Goal: Information Seeking & Learning: Find specific fact

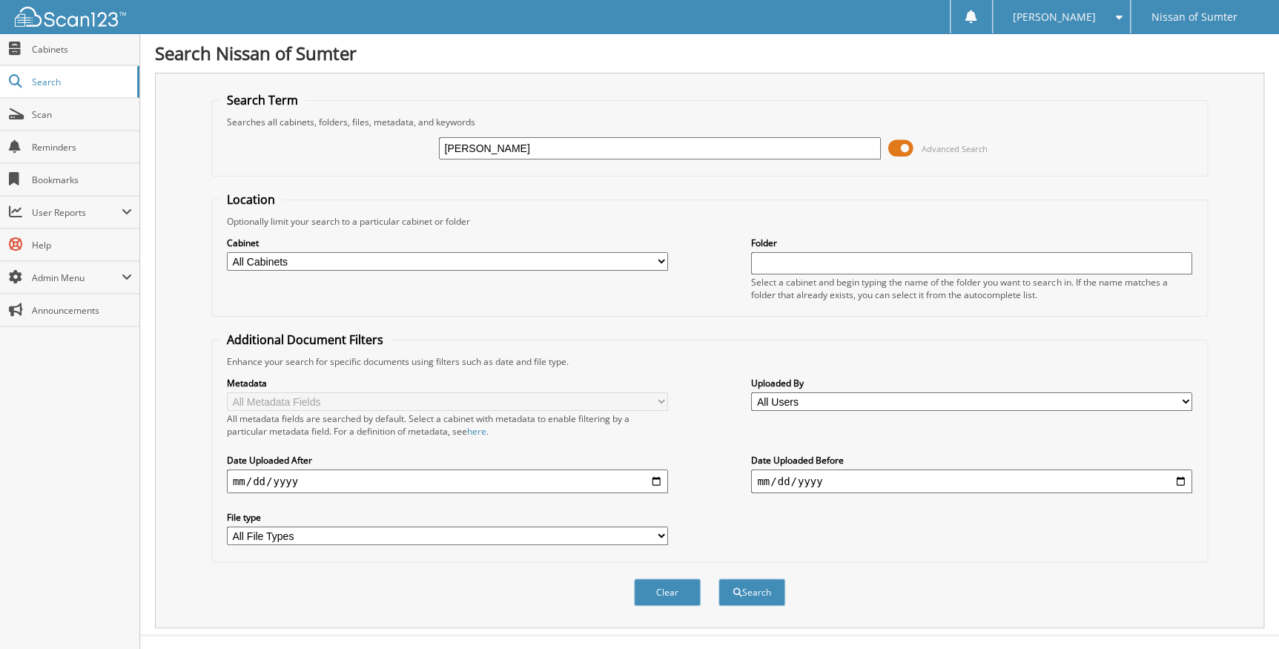
type input "[PERSON_NAME]"
click at [902, 148] on span at bounding box center [900, 148] width 25 height 22
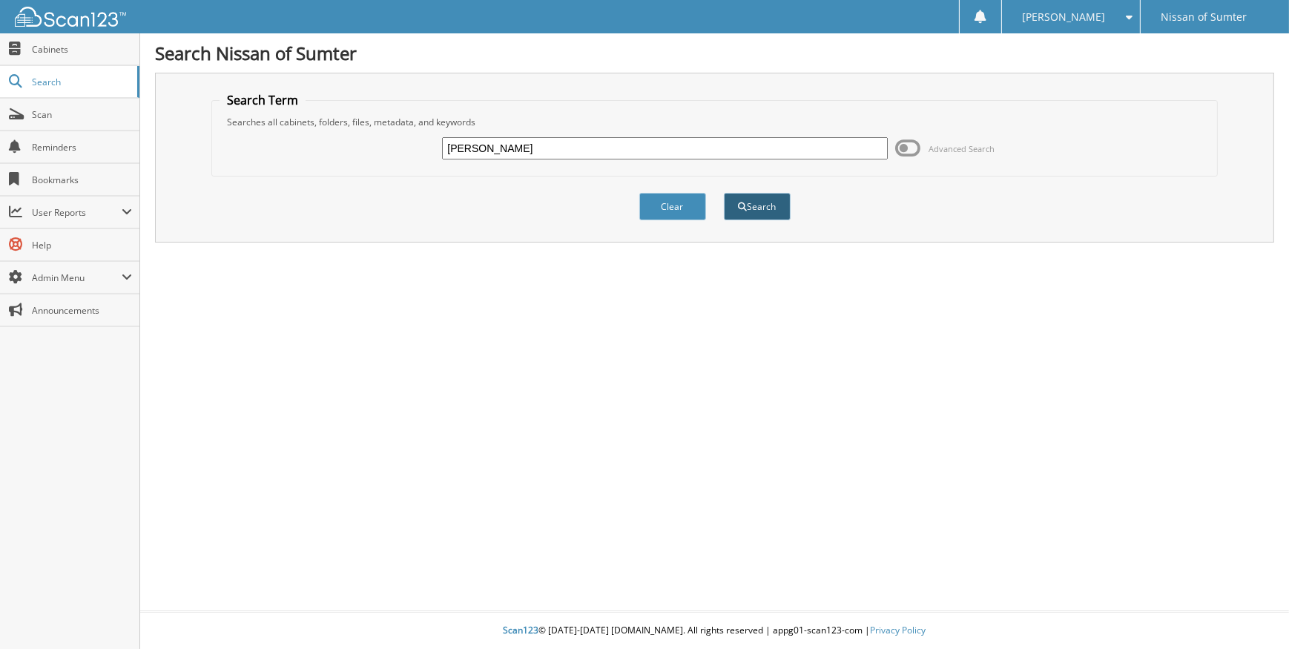
click at [730, 205] on button "Search" at bounding box center [757, 206] width 67 height 27
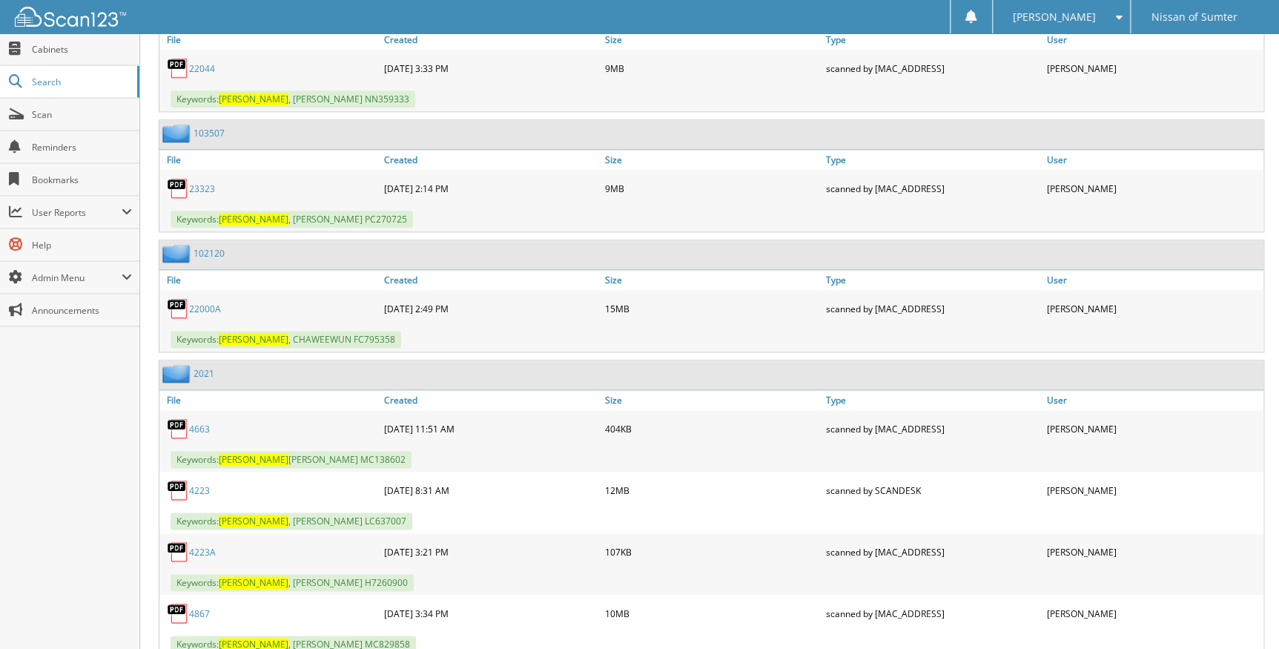
scroll to position [786, 0]
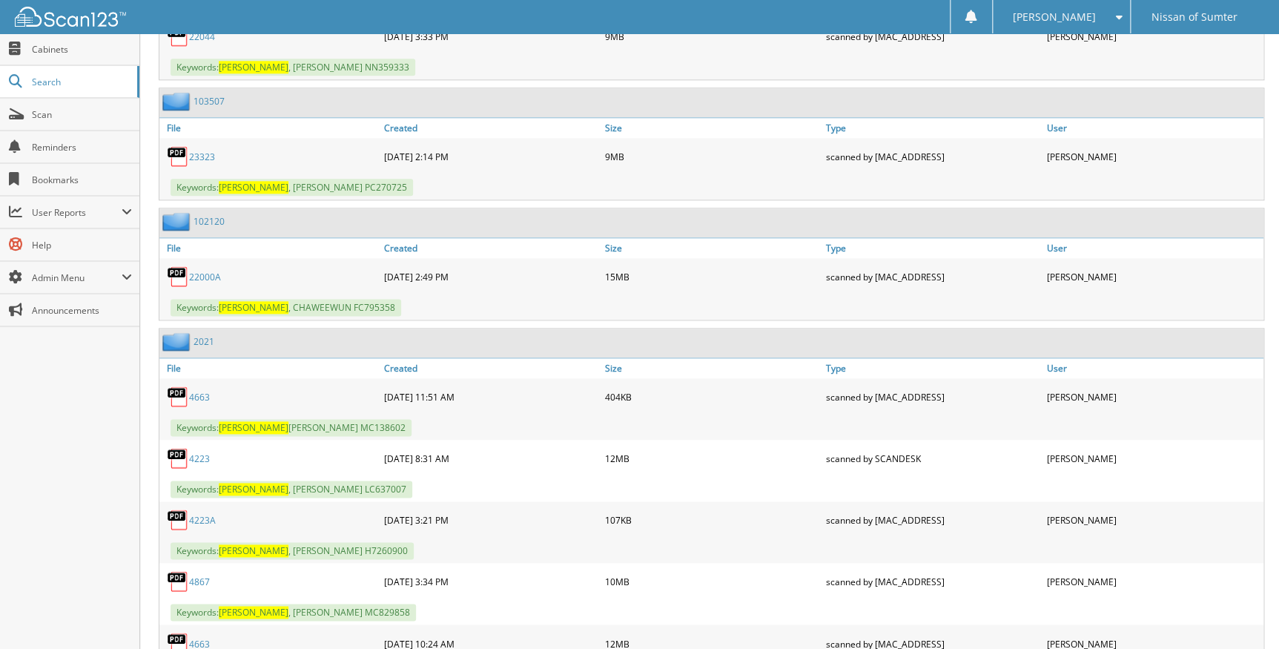
click at [200, 151] on link "23323" at bounding box center [202, 157] width 26 height 13
